Goal: Task Accomplishment & Management: Use online tool/utility

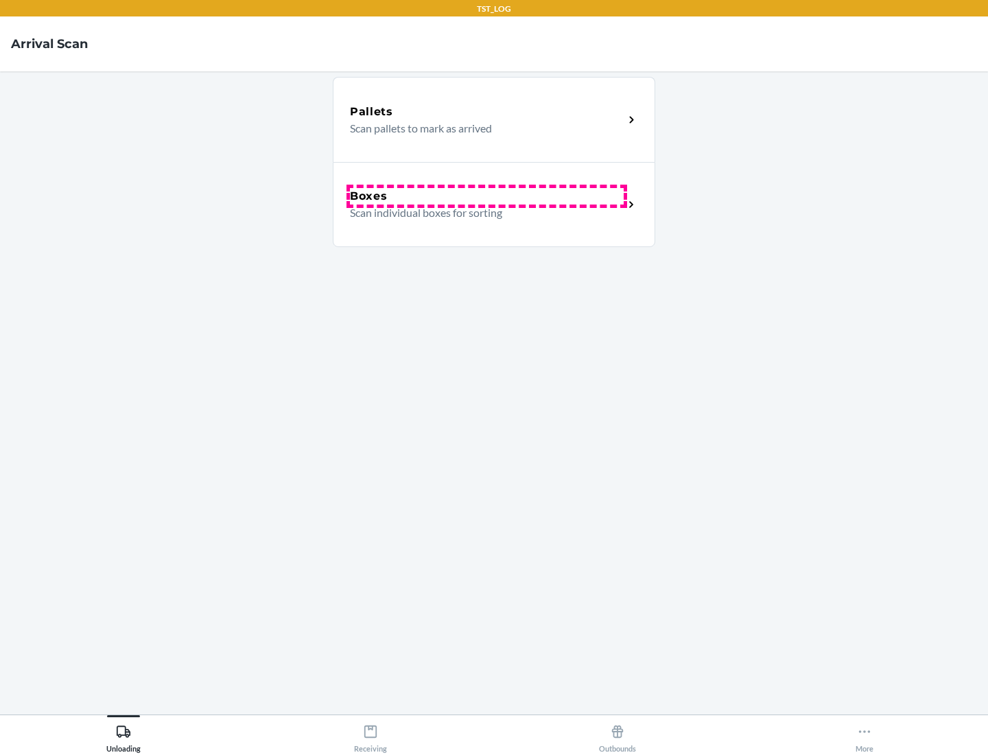
click at [487, 196] on div "Boxes" at bounding box center [487, 196] width 274 height 16
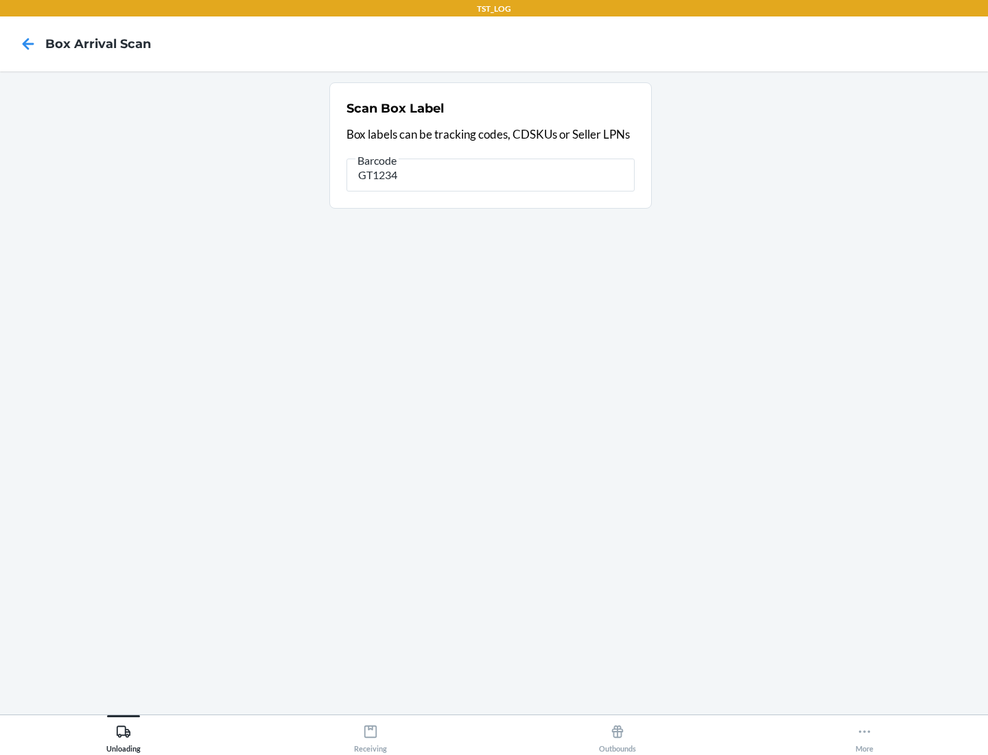
type input "GT1234"
